Goal: Task Accomplishment & Management: Manage account settings

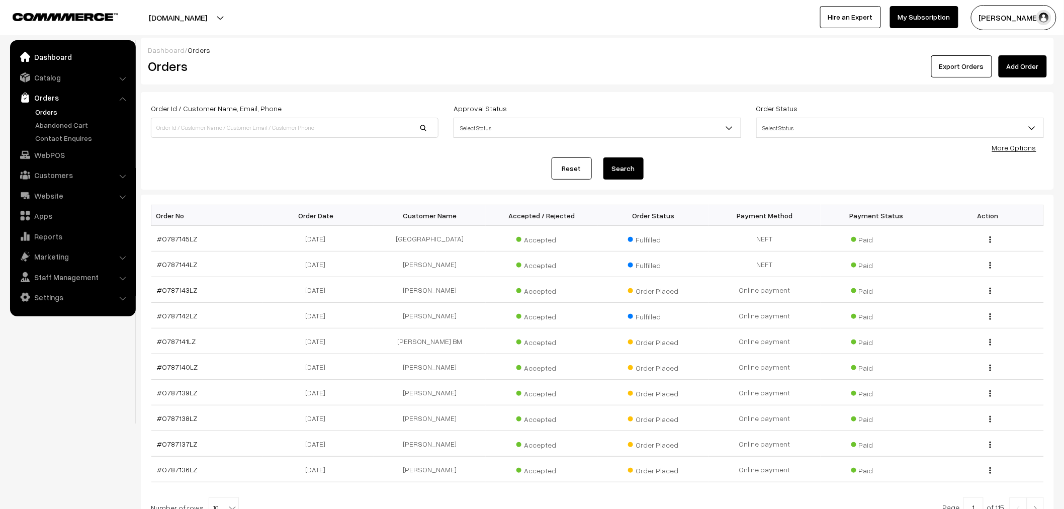
click at [66, 58] on link "Dashboard" at bounding box center [73, 57] width 120 height 18
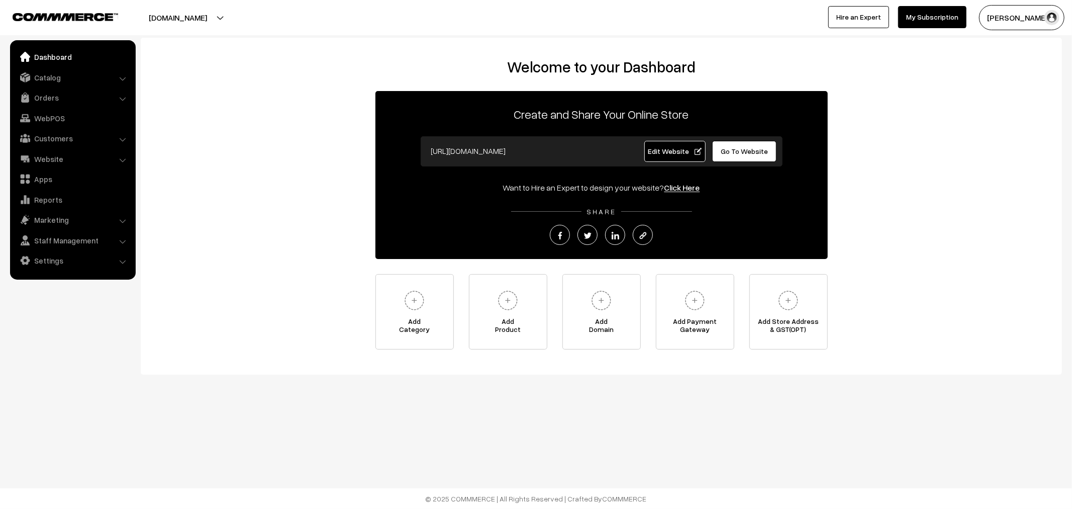
click at [677, 147] on span "Edit Website" at bounding box center [675, 151] width 54 height 9
click at [42, 55] on link "Dashboard" at bounding box center [73, 57] width 120 height 18
click at [58, 259] on link "Settings" at bounding box center [73, 260] width 120 height 18
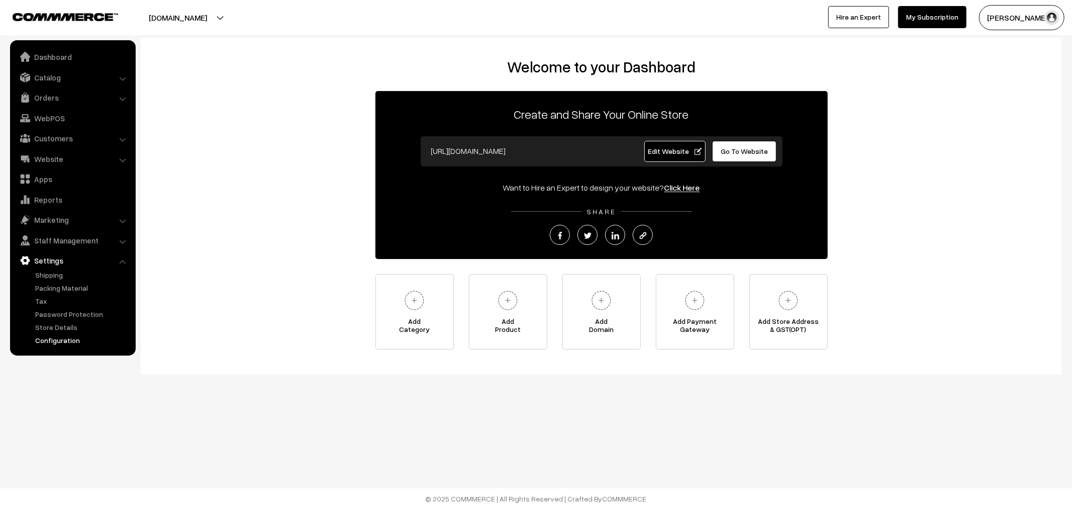
click at [65, 338] on link "Configuration" at bounding box center [83, 340] width 100 height 11
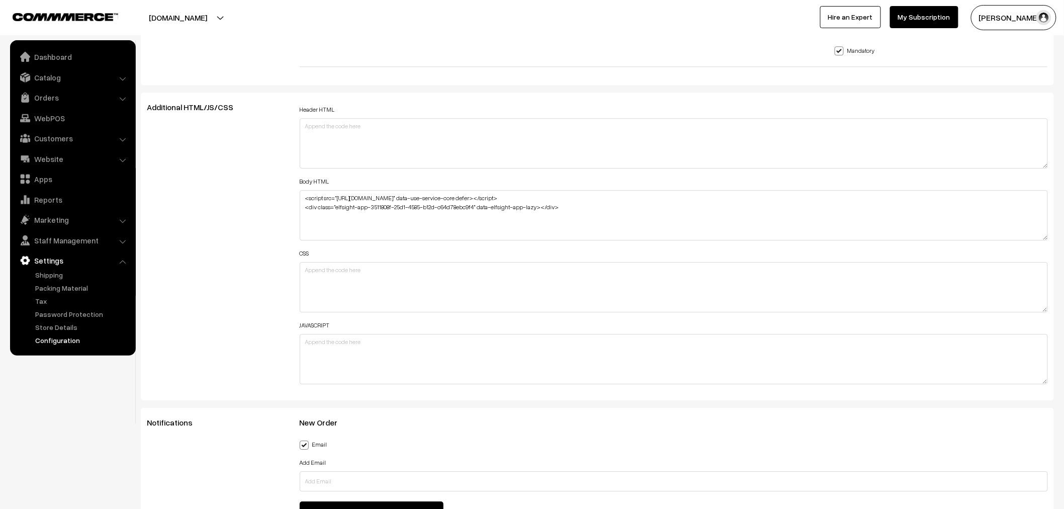
scroll to position [1173, 0]
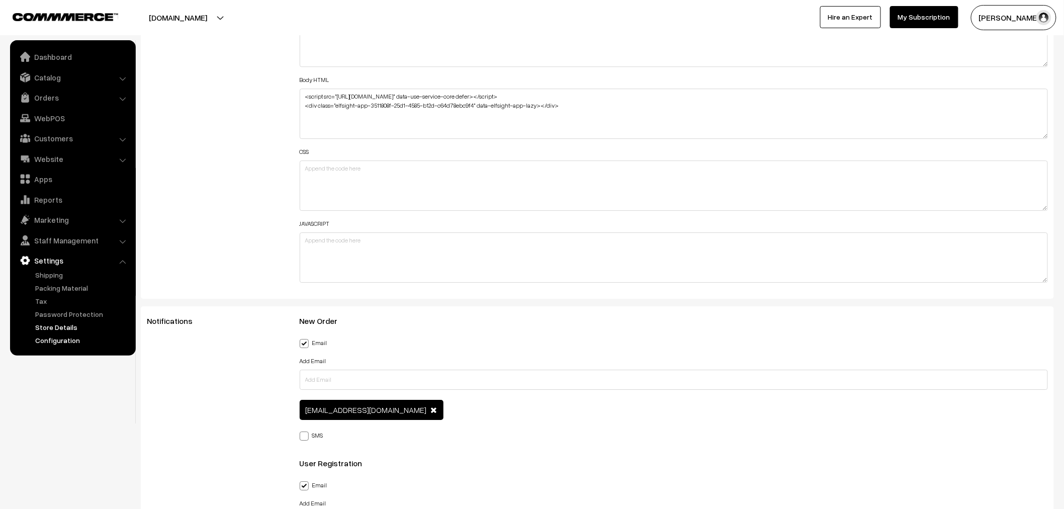
click at [67, 323] on link "Store Details" at bounding box center [83, 327] width 100 height 11
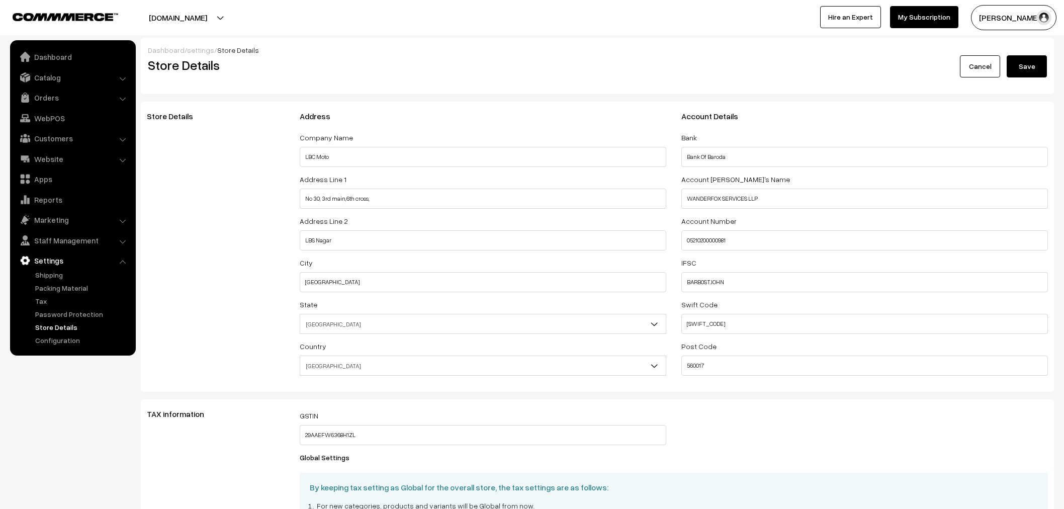
select select "99"
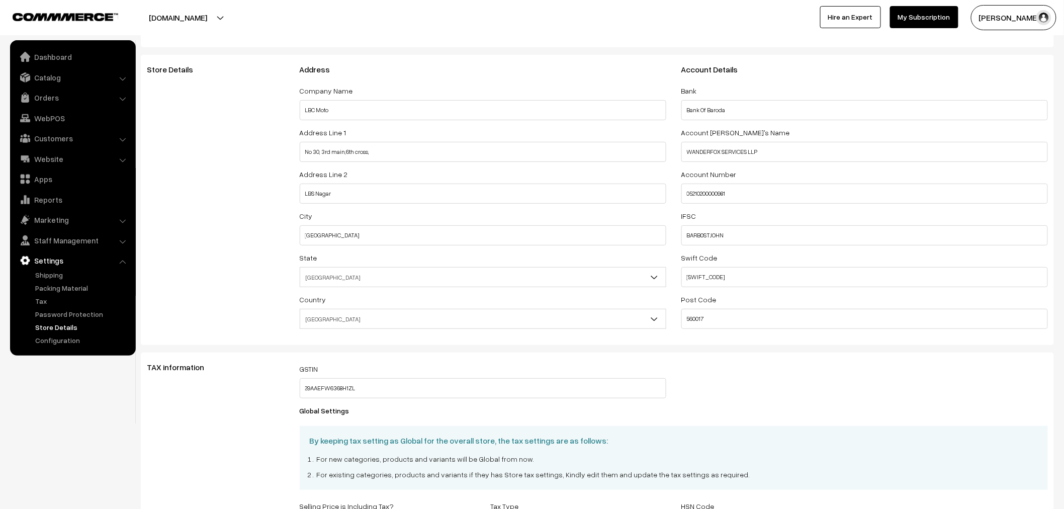
scroll to position [257, 0]
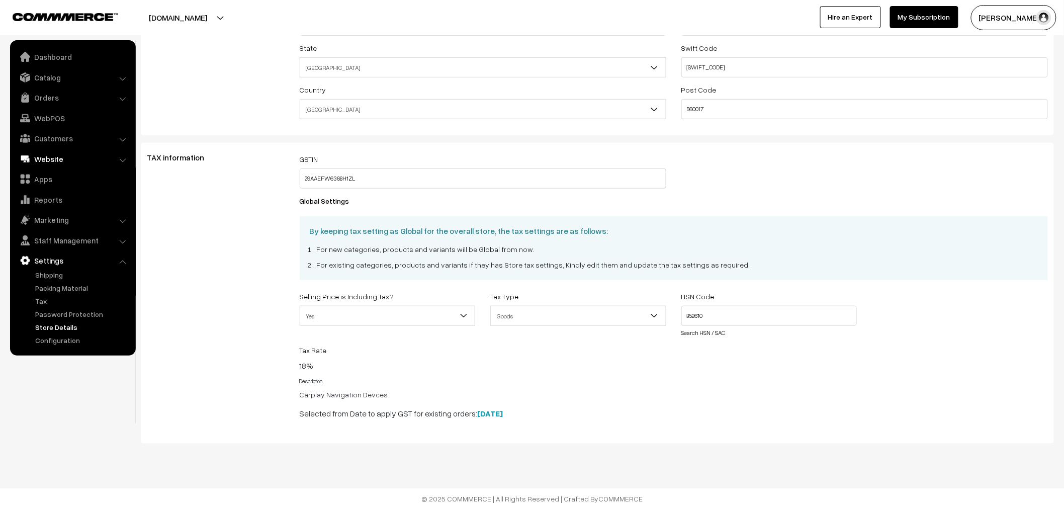
click at [72, 159] on link "Website" at bounding box center [73, 159] width 120 height 18
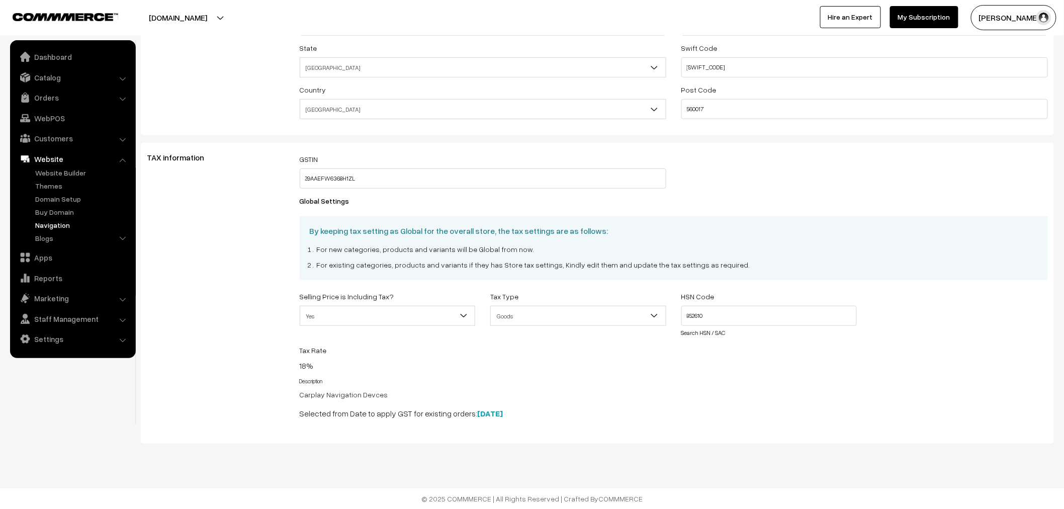
click at [71, 220] on link "Navigation" at bounding box center [83, 225] width 100 height 11
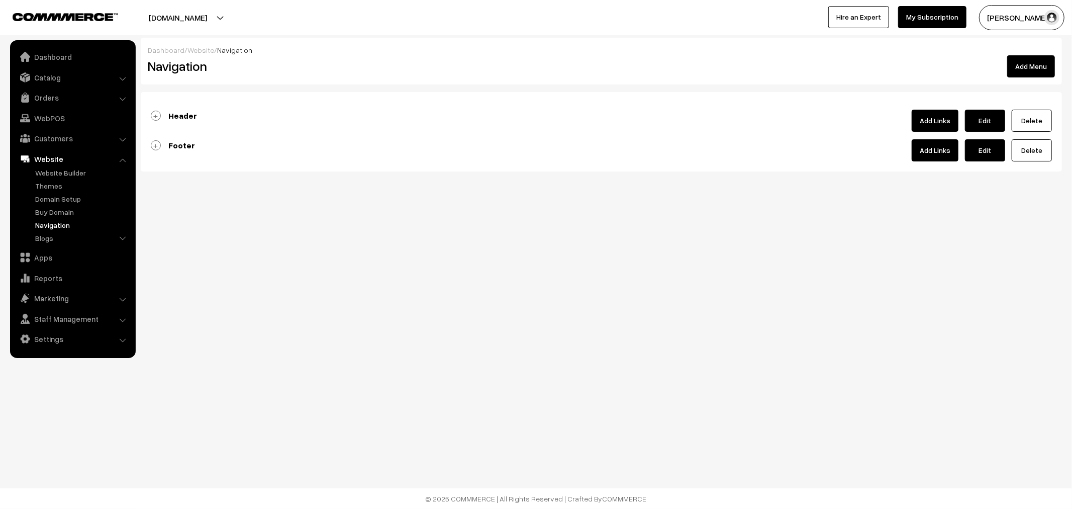
click at [158, 146] on link "Footer" at bounding box center [173, 145] width 44 height 10
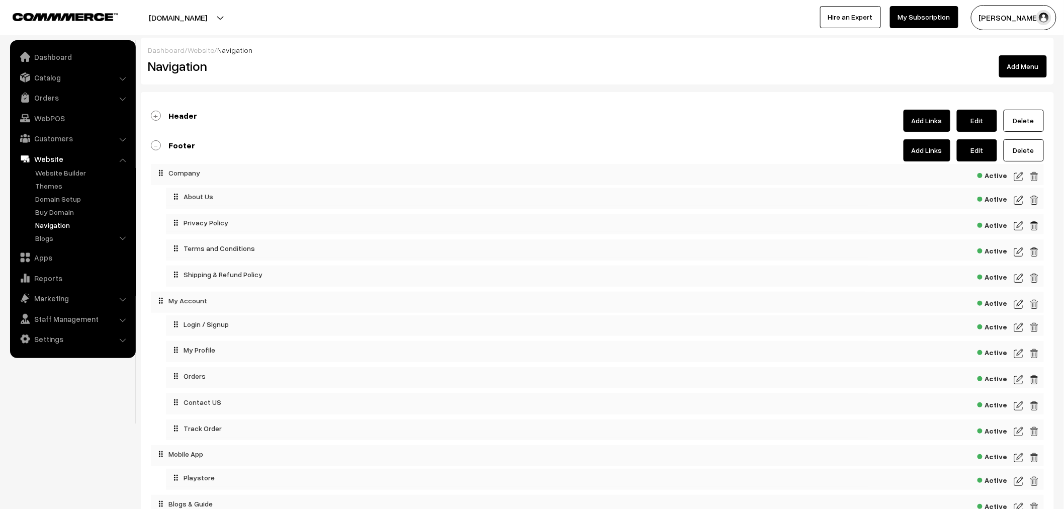
click at [1025, 279] on div "Active" at bounding box center [605, 275] width 878 height 21
click at [1020, 280] on img at bounding box center [1018, 278] width 9 height 12
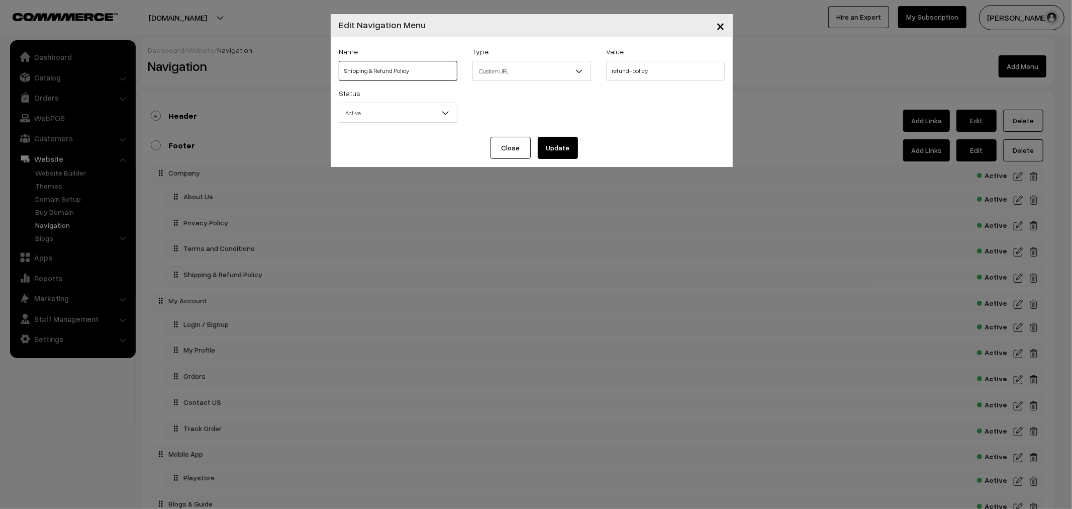
click at [421, 69] on input "Shipping & Refund Policy" at bounding box center [398, 71] width 119 height 20
click at [372, 72] on input "Shipping & Refund Policy" at bounding box center [398, 71] width 119 height 20
click at [421, 68] on input "Shipping, Refund Policy" at bounding box center [398, 71] width 119 height 20
click at [404, 71] on input "Shipping, Refund, REPAIR/Replacement" at bounding box center [398, 71] width 119 height 20
click at [446, 67] on input "Shipping, Refund, Refund/Replacement" at bounding box center [398, 71] width 119 height 20
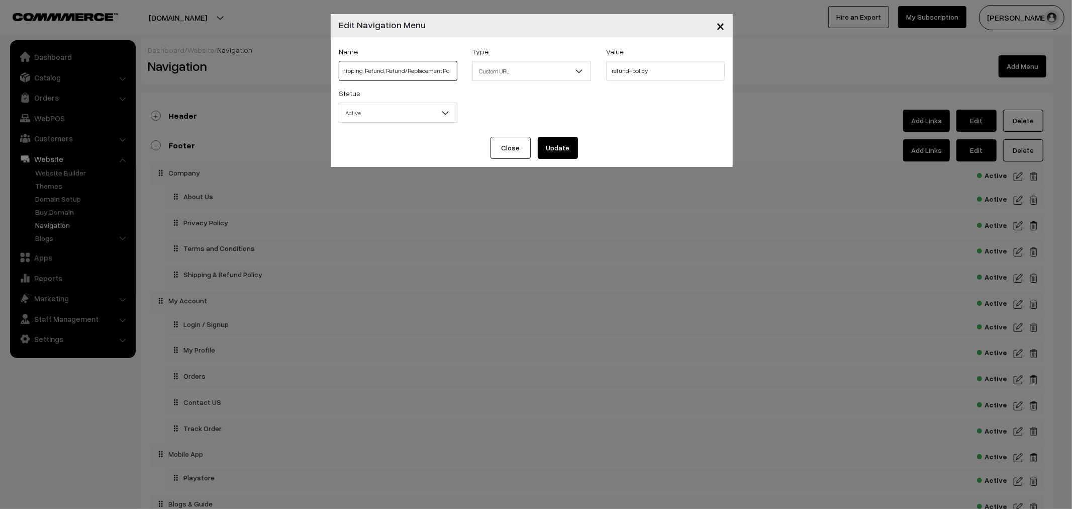
scroll to position [0, 8]
type input "Shipping, Refund, Refund/Replacement Policy"
click at [589, 71] on div "Name Shipping, Refund, Refund/Replacement Policy Type Select Type Label Home Pa…" at bounding box center [531, 66] width 401 height 42
click at [630, 71] on input "refund-policy" at bounding box center [665, 71] width 119 height 20
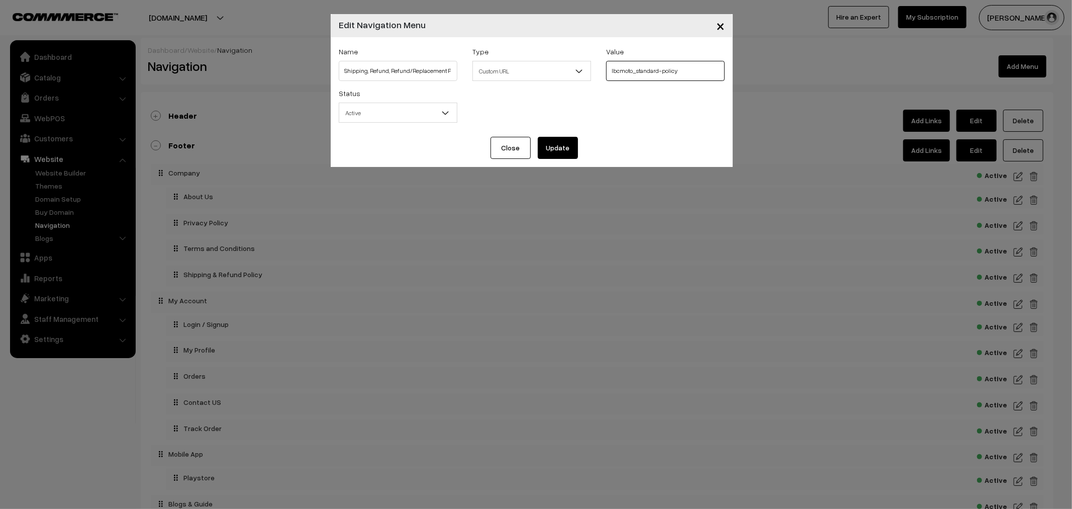
click at [661, 72] on input "lbcmoto_standard-policy" at bounding box center [665, 71] width 119 height 20
type input "lbcmoto_standard_policy"
click at [548, 151] on button "Update" at bounding box center [558, 148] width 40 height 22
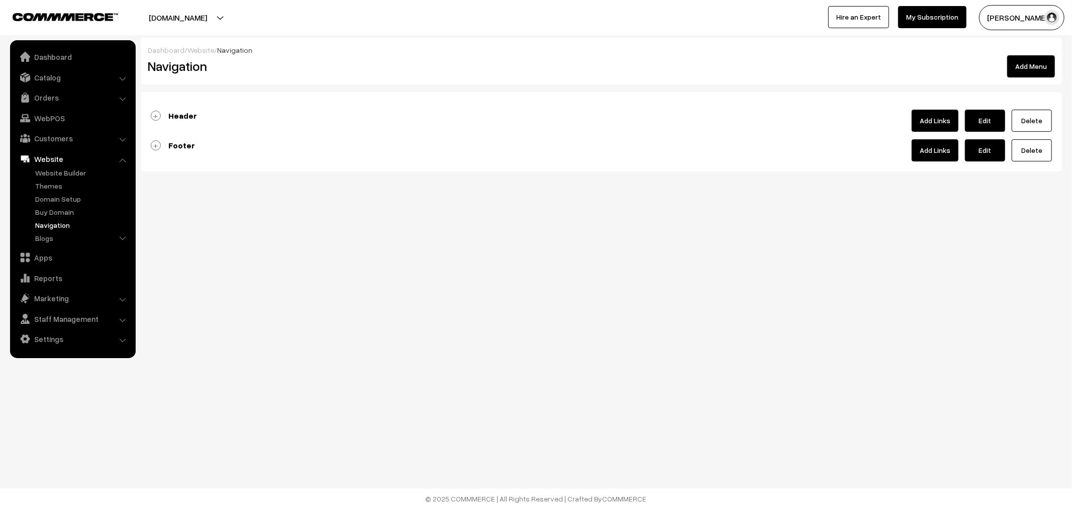
click at [149, 148] on div "Header Add Links Edit [GEOGRAPHIC_DATA] Active Active" at bounding box center [602, 131] width 922 height 79
click at [155, 143] on link "Footer" at bounding box center [173, 145] width 44 height 10
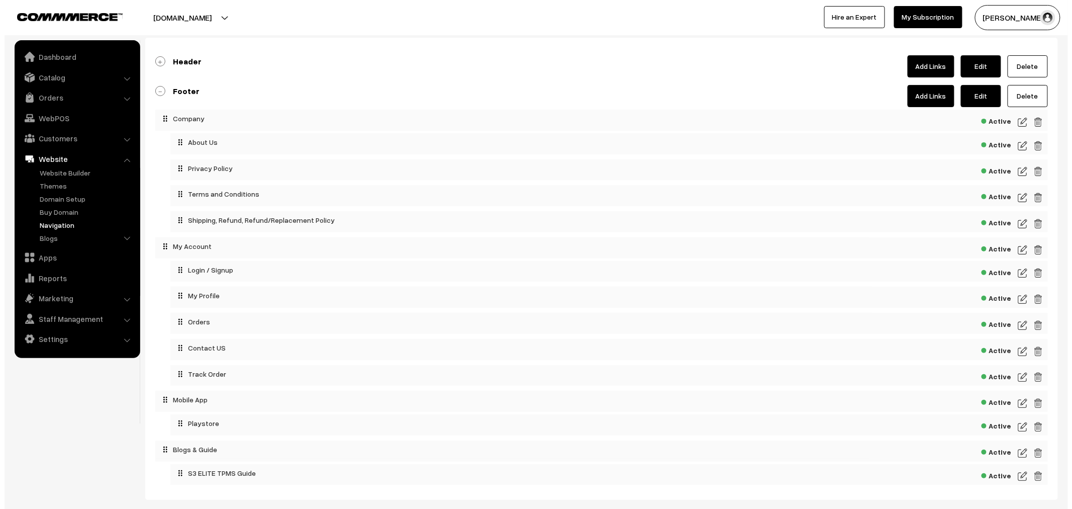
scroll to position [56, 0]
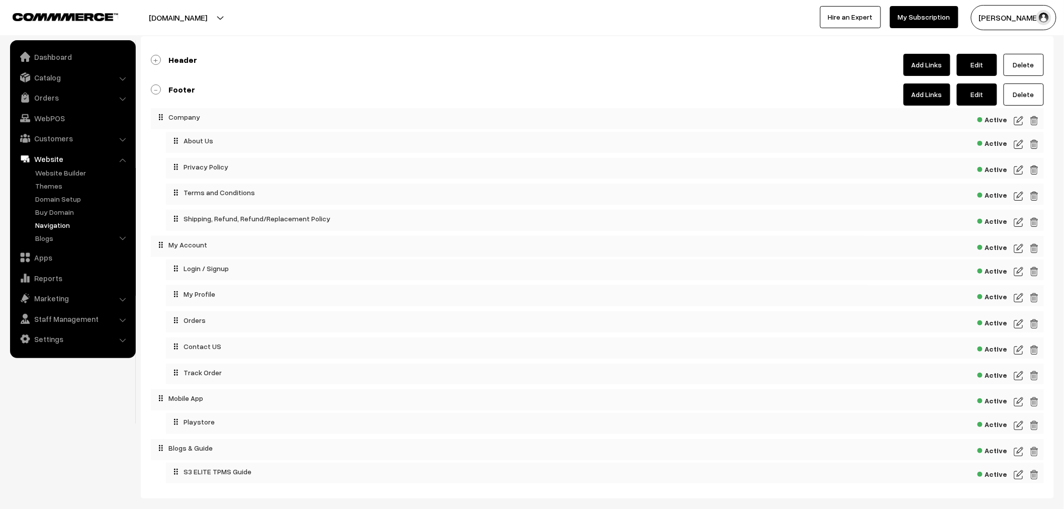
click at [1017, 226] on img at bounding box center [1018, 222] width 9 height 12
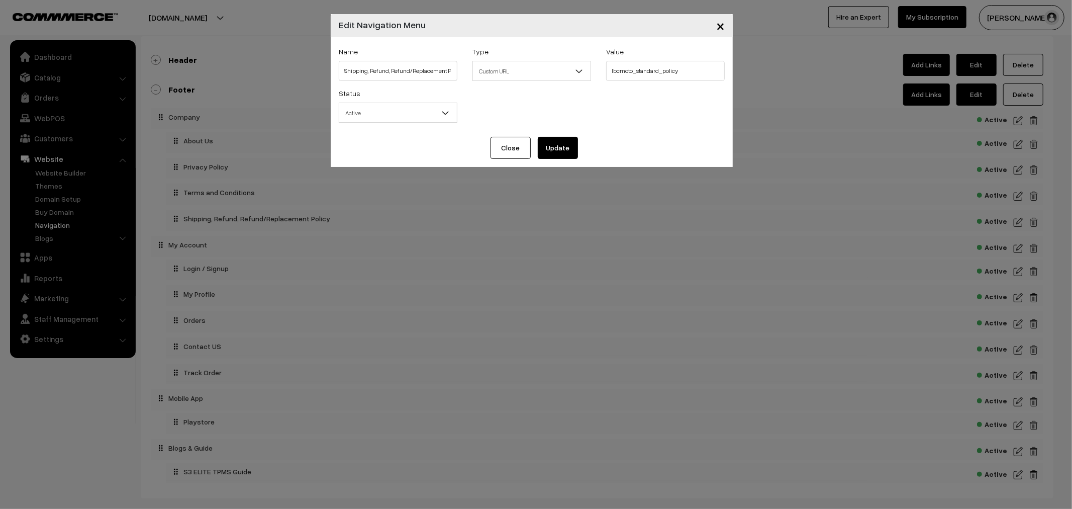
click at [589, 74] on span at bounding box center [584, 73] width 10 height 25
click at [693, 74] on input "lbcmoto_standard_policy" at bounding box center [665, 71] width 119 height 20
drag, startPoint x: 687, startPoint y: 77, endPoint x: 572, endPoint y: 76, distance: 115.1
click at [571, 74] on div "Name Shipping, Refund, Refund/Replacement Policy Type Select Type Label Home Pa…" at bounding box center [531, 66] width 401 height 42
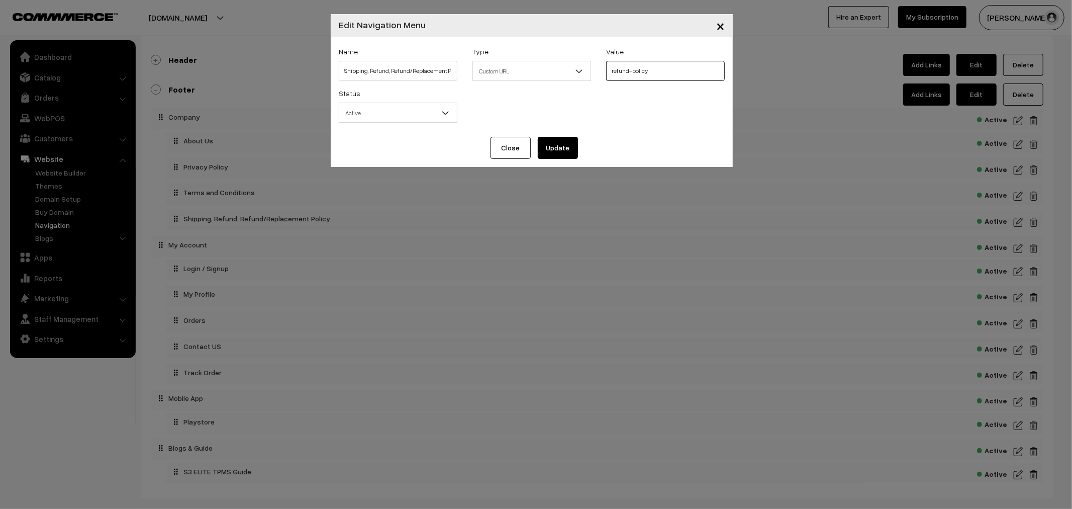
type input "refund-policy"
click at [552, 152] on button "Update" at bounding box center [558, 148] width 40 height 22
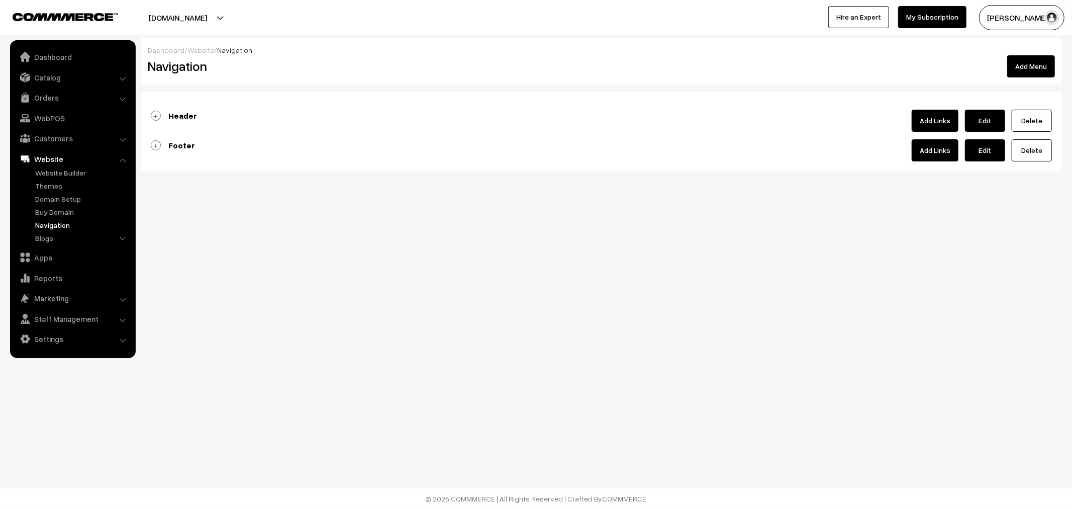
click at [154, 149] on link "Footer" at bounding box center [173, 145] width 44 height 10
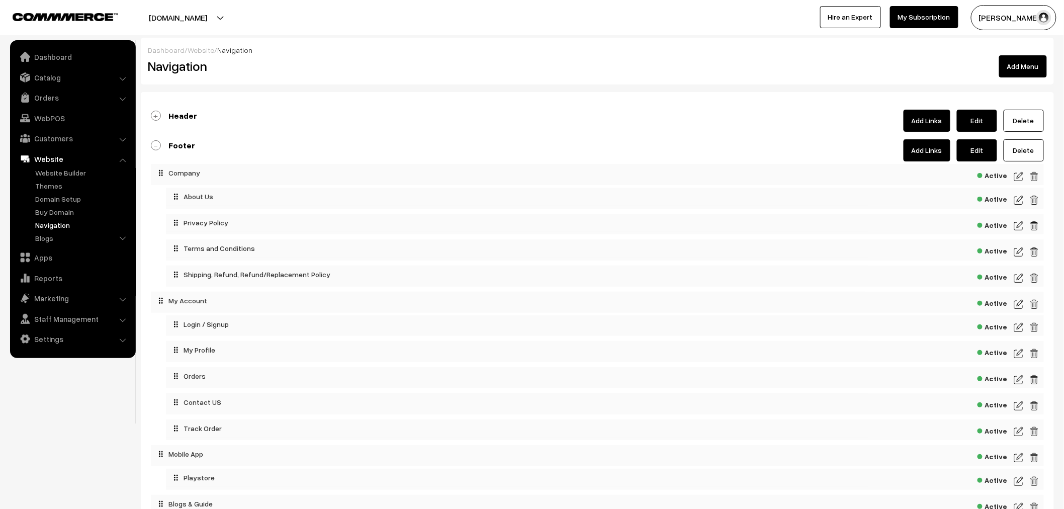
click at [1019, 281] on img at bounding box center [1018, 278] width 9 height 12
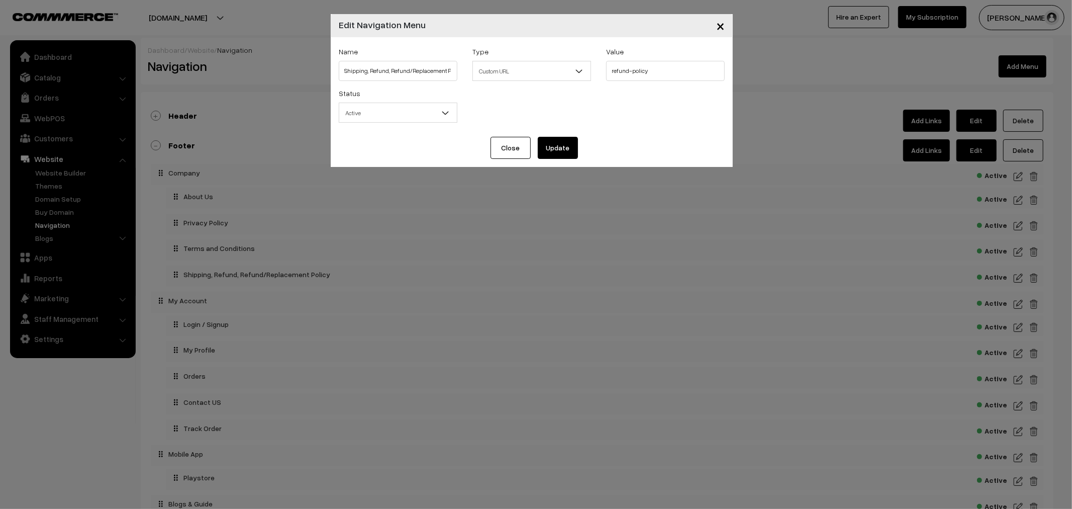
click at [521, 78] on span "Custom URL" at bounding box center [532, 71] width 118 height 18
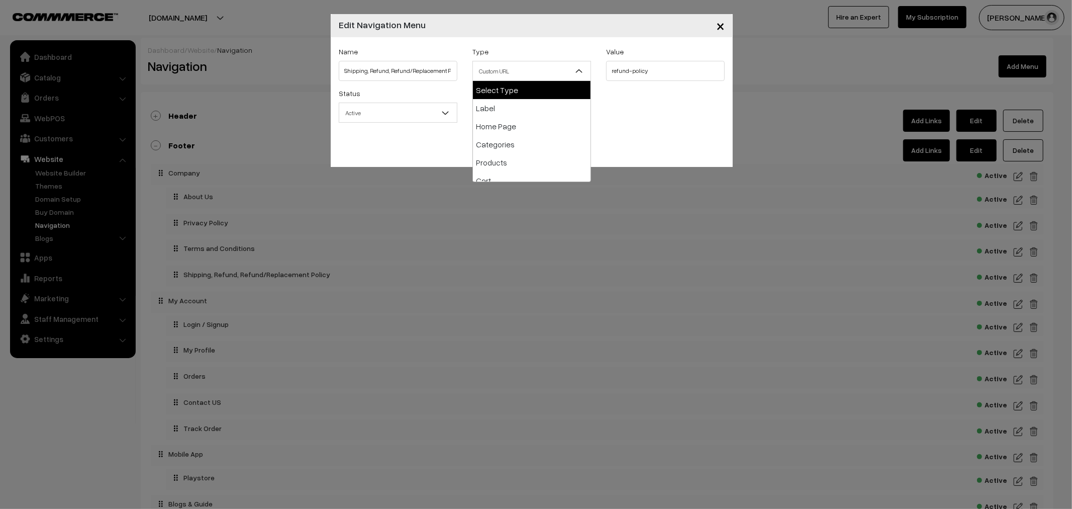
click at [451, 107] on span at bounding box center [450, 115] width 10 height 25
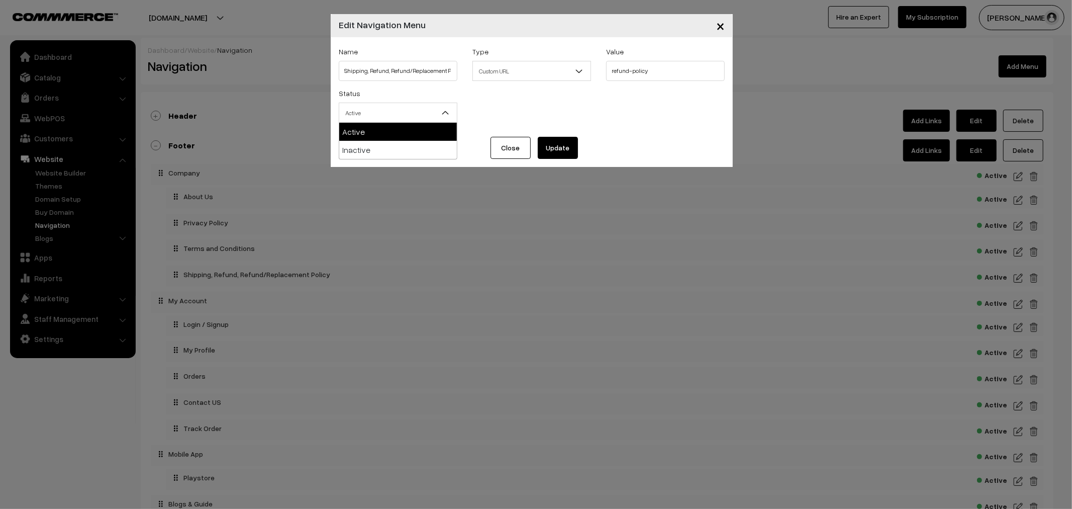
click at [551, 61] on span "Custom URL" at bounding box center [532, 71] width 119 height 20
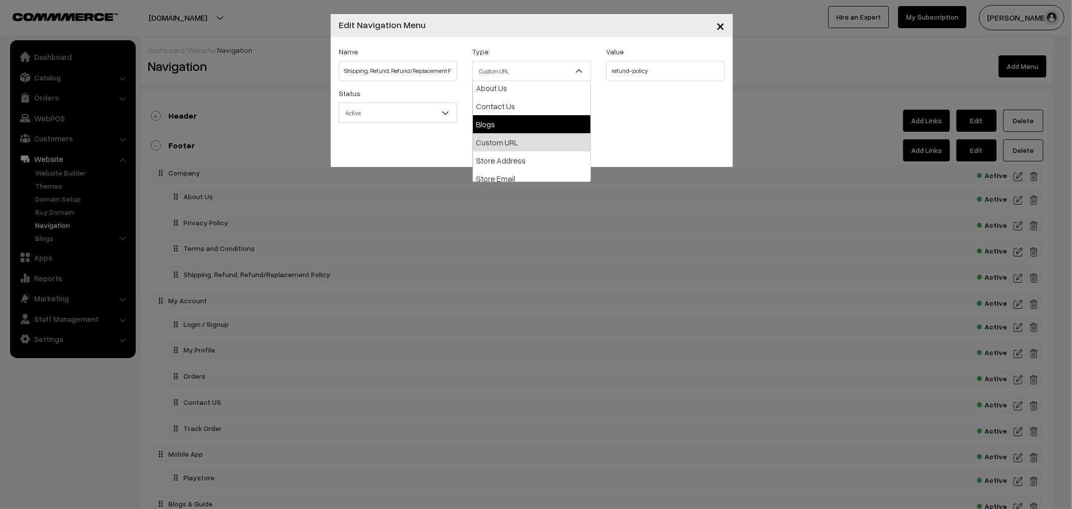
scroll to position [112, 0]
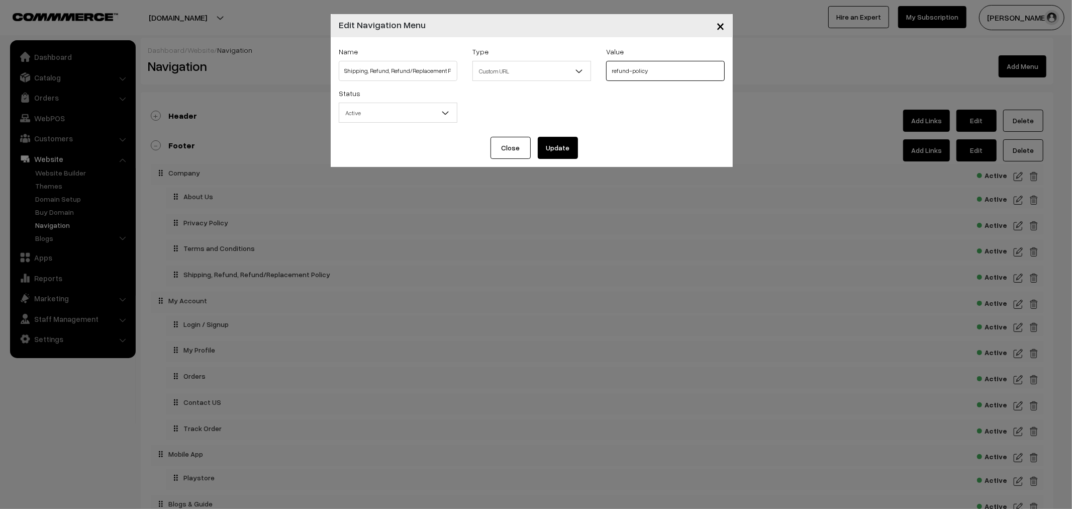
drag, startPoint x: 672, startPoint y: 74, endPoint x: 543, endPoint y: 76, distance: 128.7
click at [543, 76] on div "Name Shipping, Refund, Refund/Replacement Policy Type Select Type Label Home Pa…" at bounding box center [531, 66] width 401 height 42
paste input "https://lbcmoto.com/"
drag, startPoint x: 665, startPoint y: 70, endPoint x: 555, endPoint y: 72, distance: 110.6
click at [555, 72] on div "Name Shipping, Refund, Refund/Replacement Policy Type Select Type Label Home Pa…" at bounding box center [531, 66] width 401 height 42
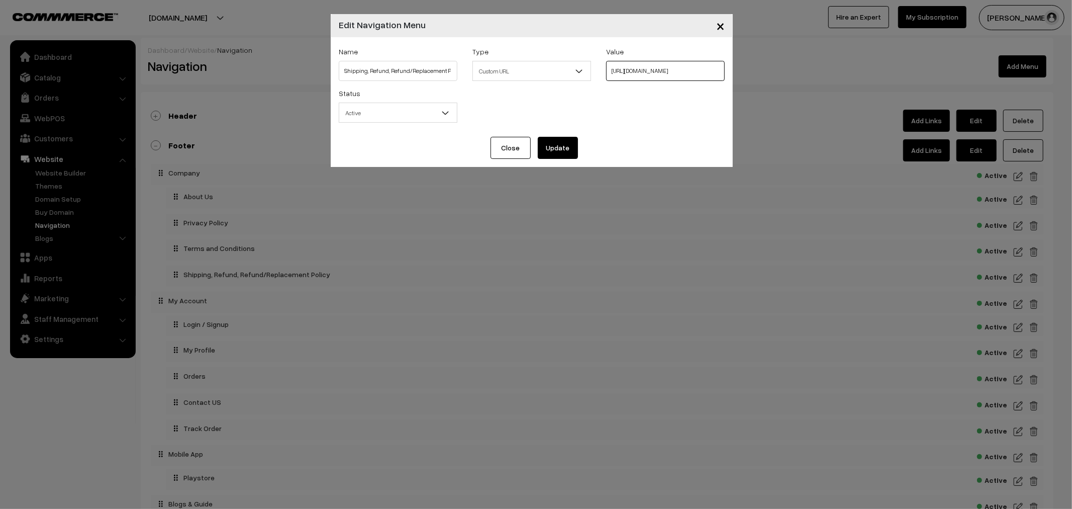
type input "refund-policy"
click at [561, 143] on button "Update" at bounding box center [558, 148] width 40 height 22
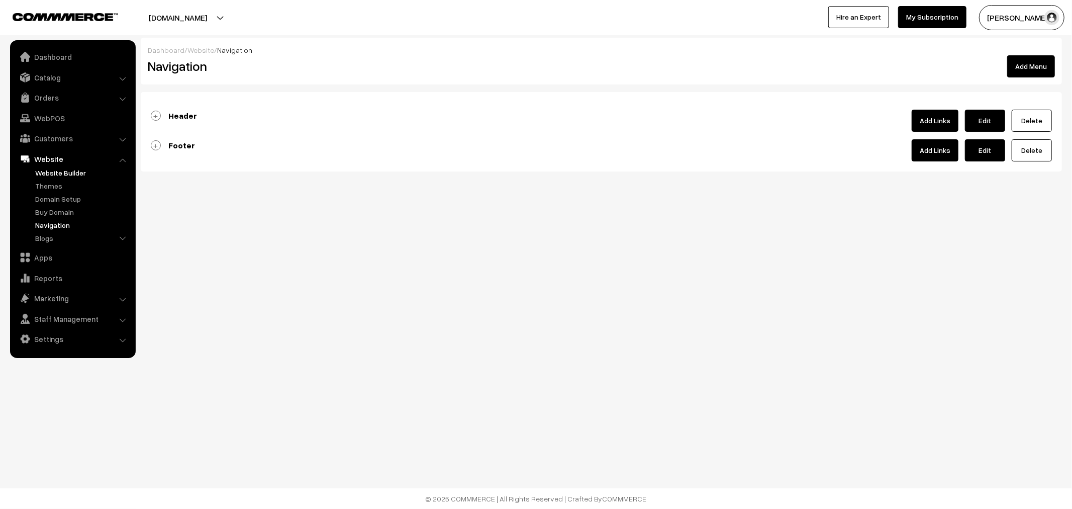
click at [39, 176] on link "Website Builder" at bounding box center [83, 172] width 100 height 11
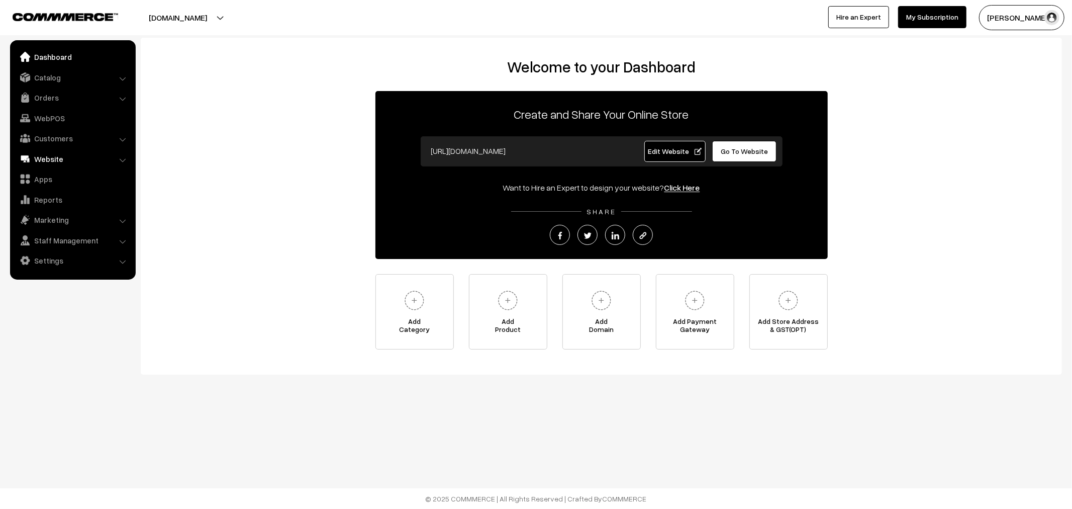
click at [69, 161] on link "Website" at bounding box center [73, 159] width 120 height 18
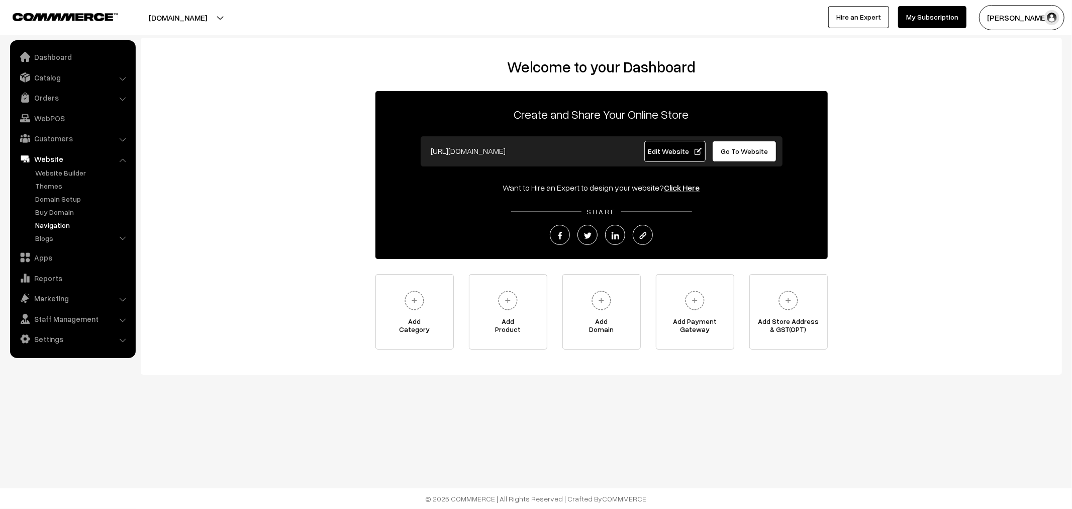
click at [58, 225] on link "Navigation" at bounding box center [83, 225] width 100 height 11
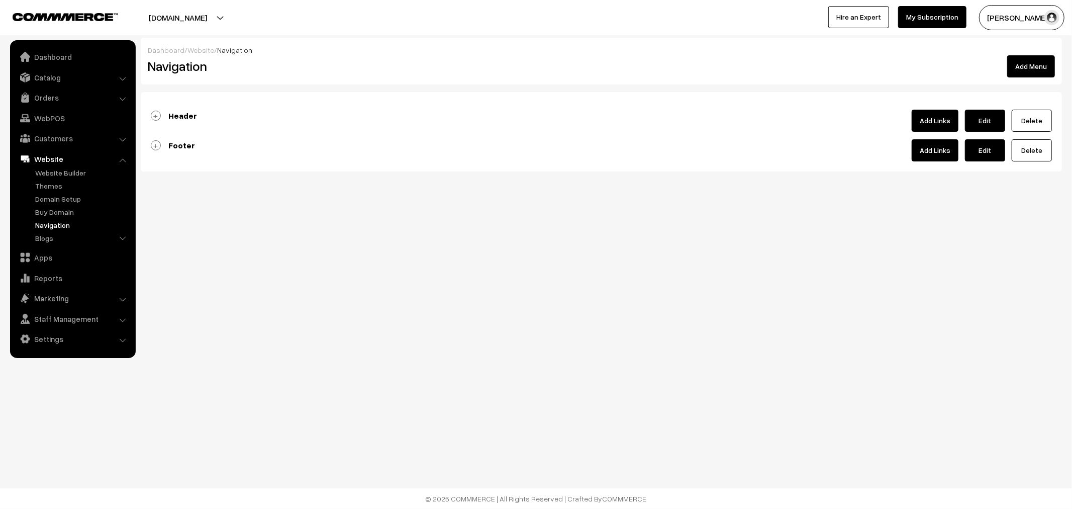
click at [993, 151] on link "Edit" at bounding box center [985, 150] width 40 height 22
type input "Footer"
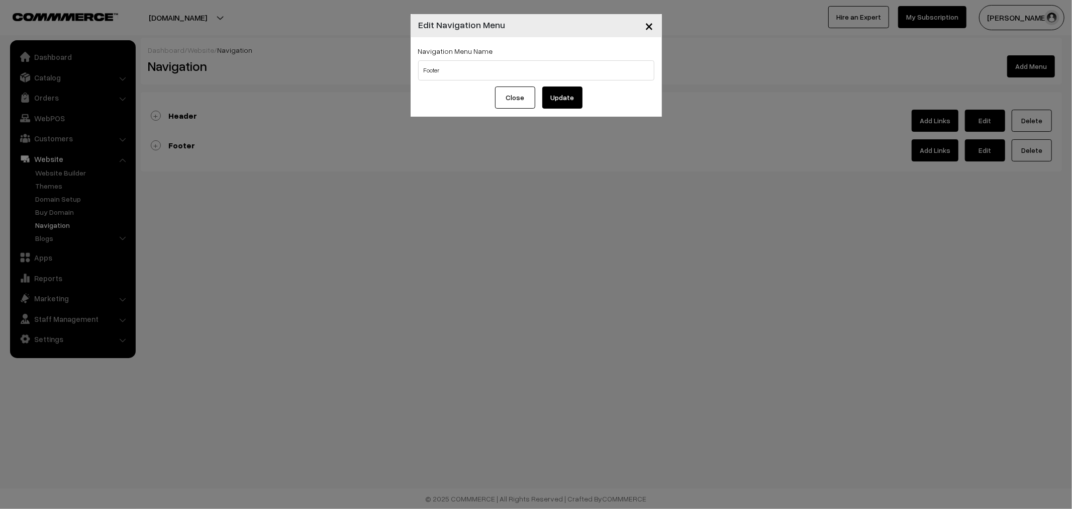
click at [528, 101] on button "Close" at bounding box center [515, 97] width 40 height 22
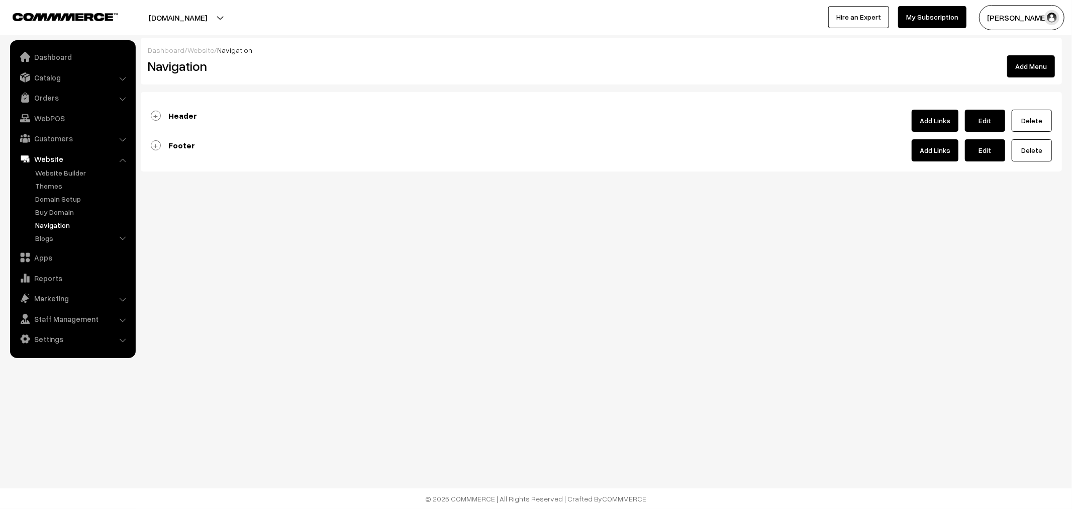
click at [929, 156] on link "Add Links" at bounding box center [935, 150] width 47 height 22
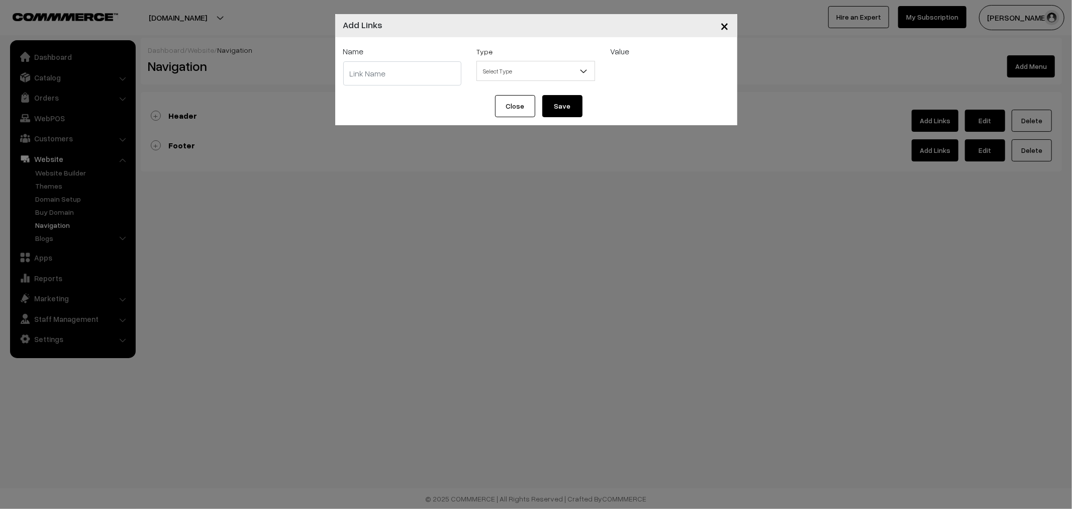
click at [494, 107] on div "Close Save" at bounding box center [536, 110] width 402 height 30
click at [494, 108] on div "Close Save" at bounding box center [536, 110] width 402 height 30
click at [523, 112] on button "Close" at bounding box center [515, 106] width 40 height 22
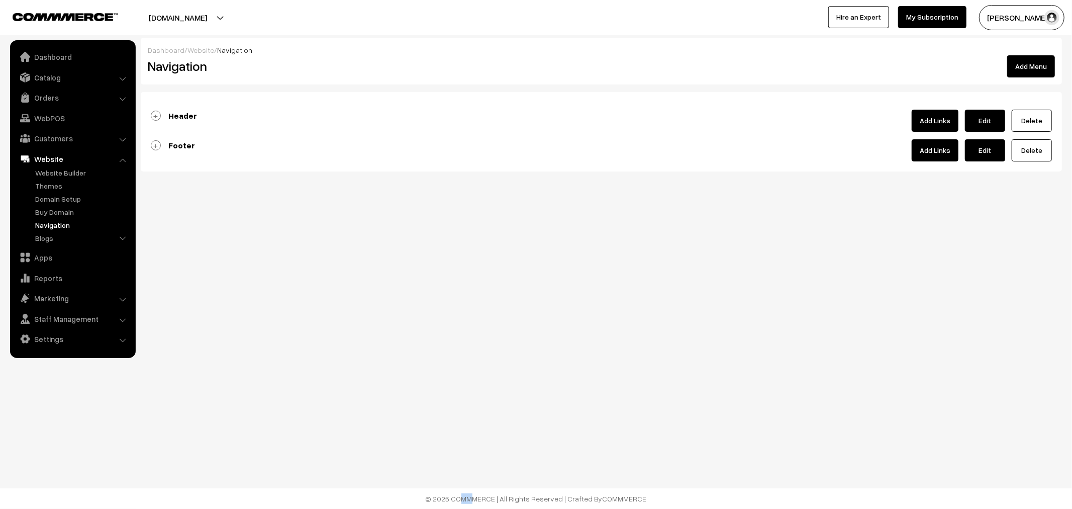
click at [155, 144] on link "Footer" at bounding box center [173, 145] width 44 height 10
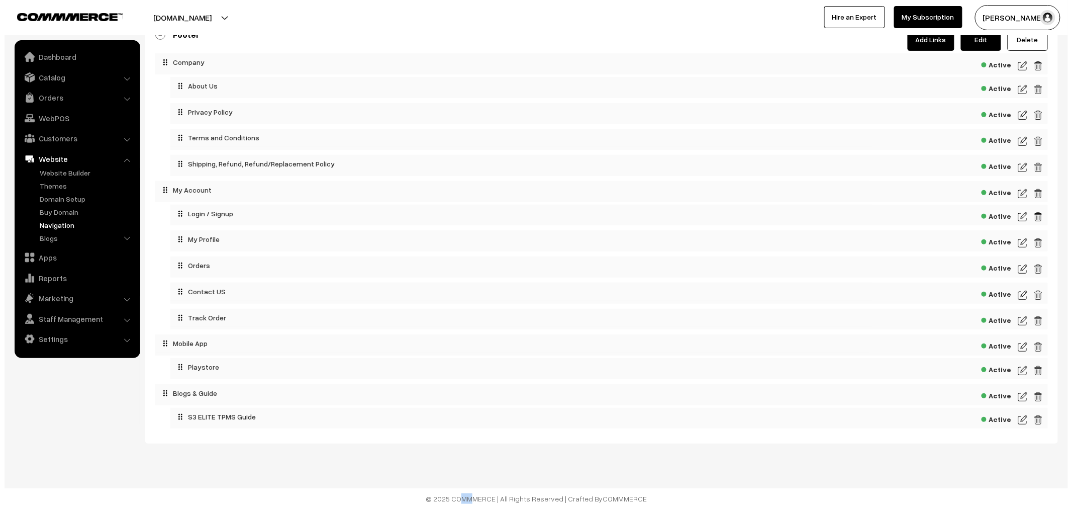
scroll to position [115, 0]
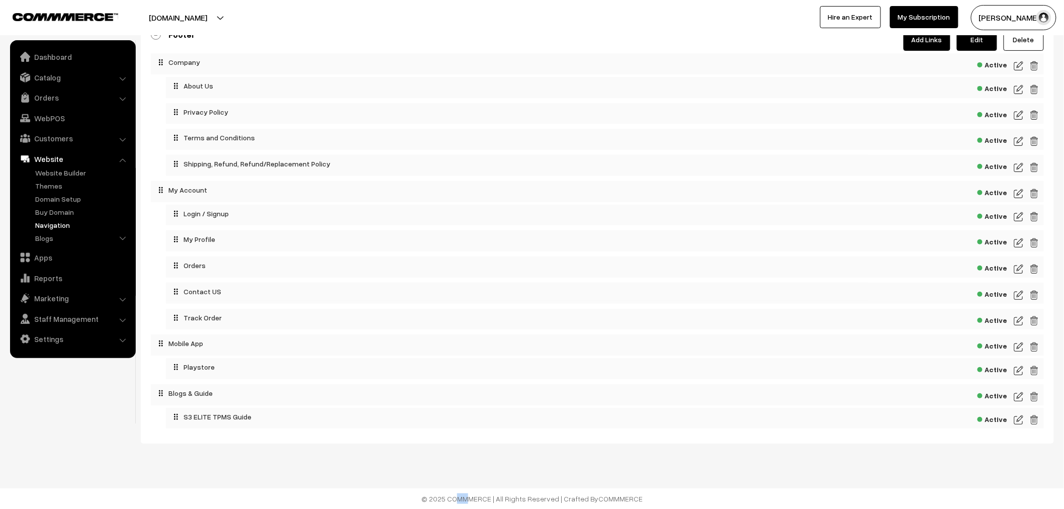
click at [1021, 162] on img at bounding box center [1018, 167] width 9 height 12
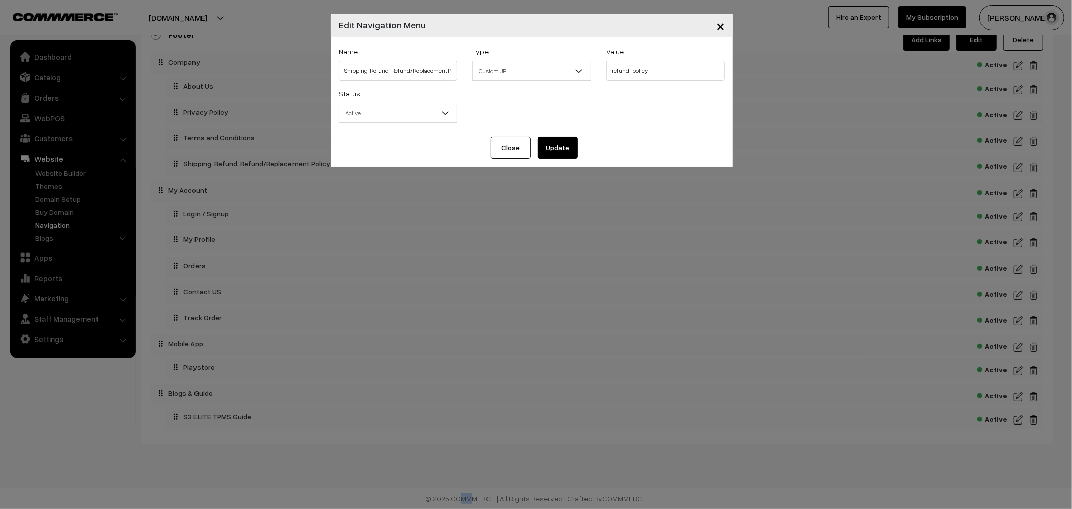
click at [584, 69] on b at bounding box center [580, 71] width 10 height 10
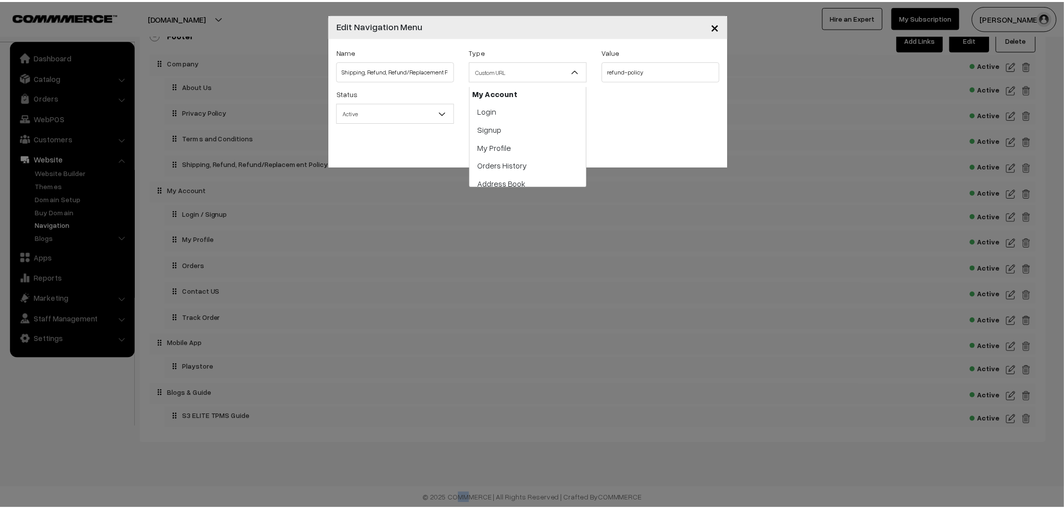
scroll to position [261, 0]
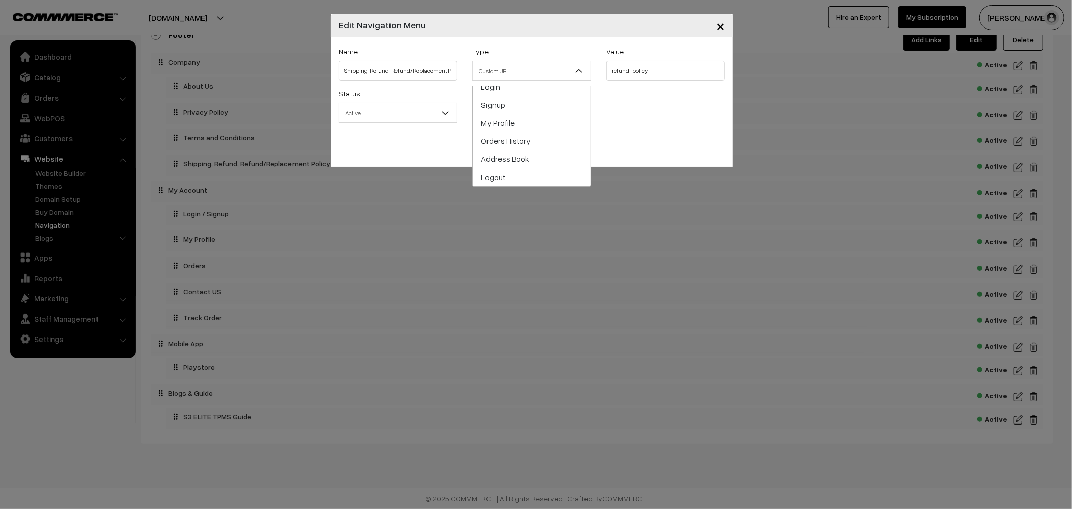
click at [659, 150] on div "Close Update" at bounding box center [532, 152] width 402 height 30
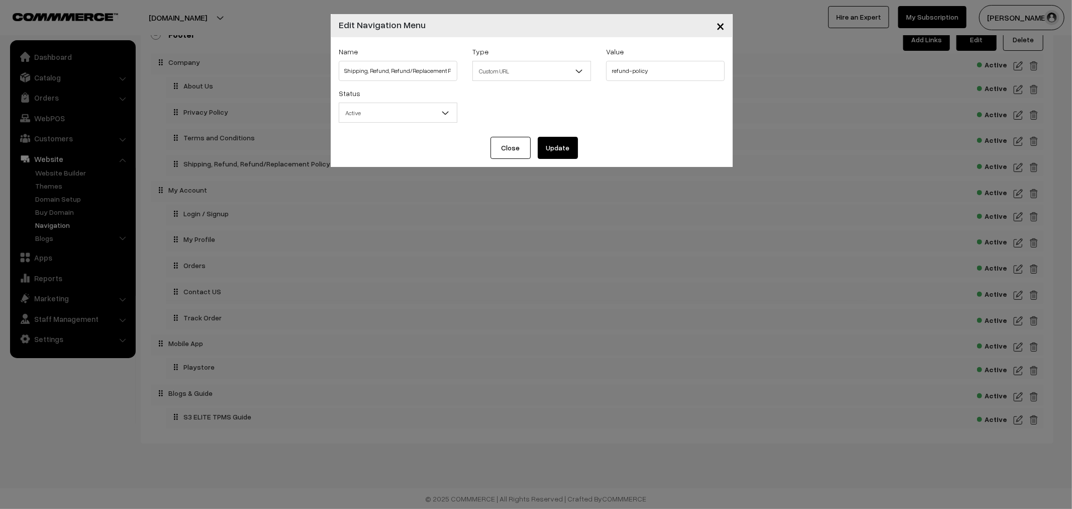
click at [505, 146] on button "Close" at bounding box center [511, 148] width 40 height 22
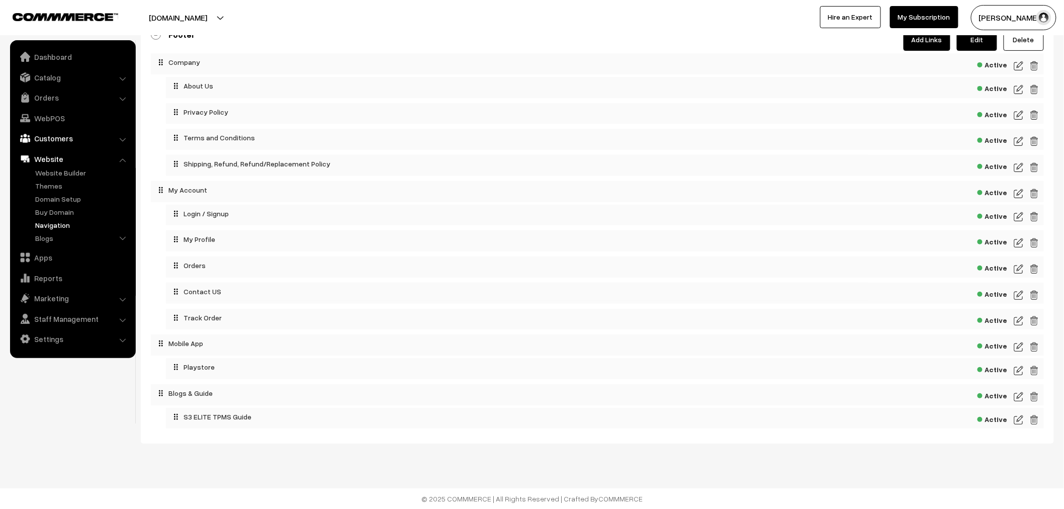
click at [116, 137] on link "Customers" at bounding box center [73, 138] width 120 height 18
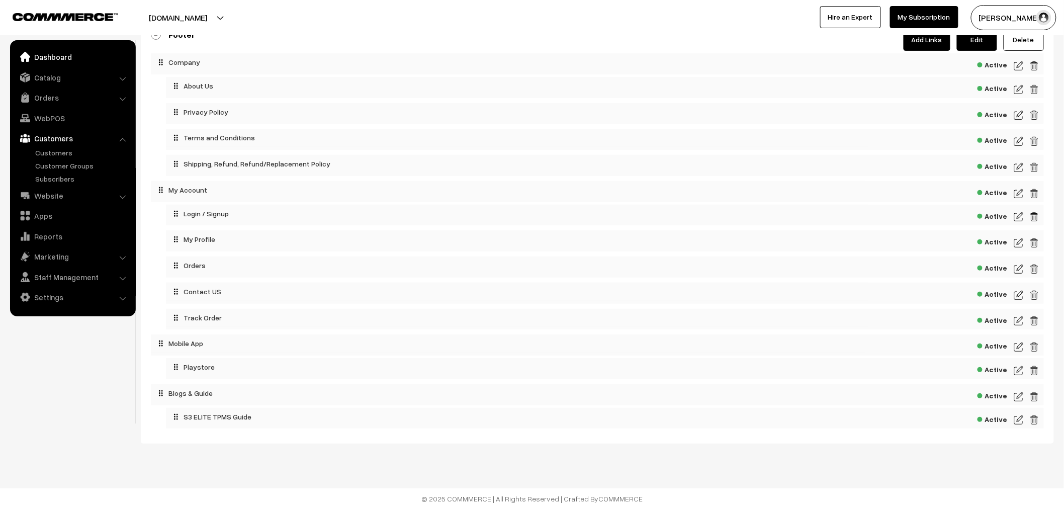
click at [58, 53] on link "Dashboard" at bounding box center [73, 57] width 120 height 18
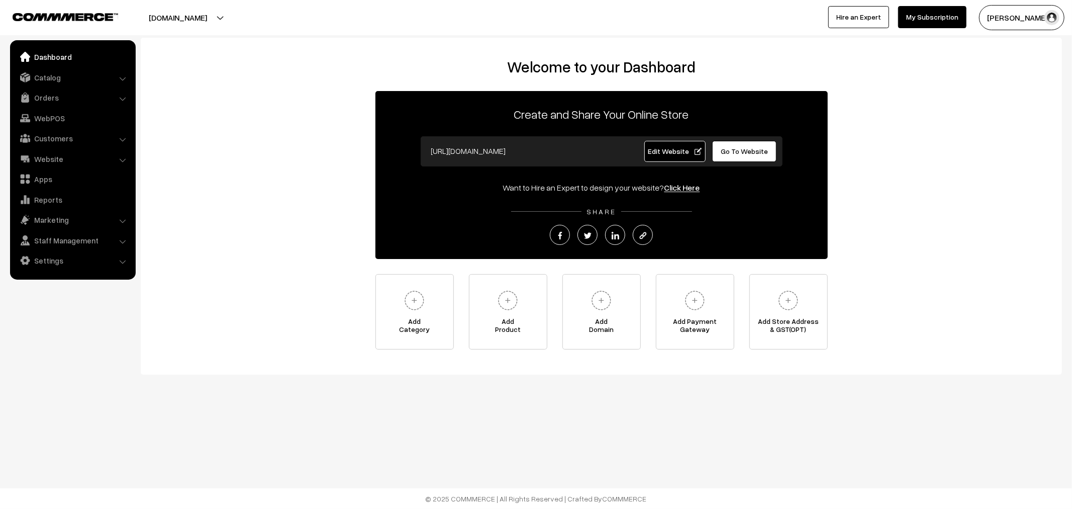
click at [69, 55] on link "Dashboard" at bounding box center [73, 57] width 120 height 18
click at [676, 152] on span "Edit Website" at bounding box center [675, 151] width 54 height 9
